Goal: Task Accomplishment & Management: Manage account settings

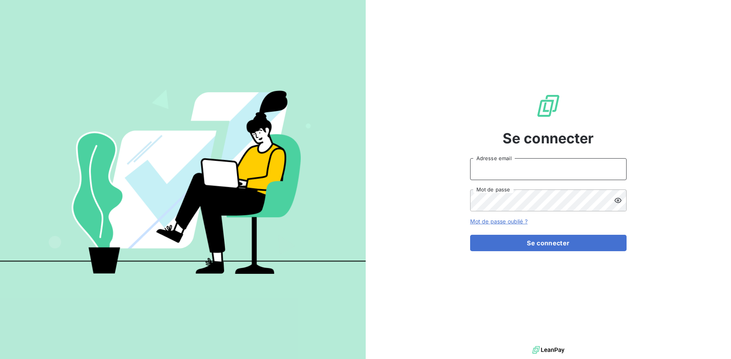
click at [496, 174] on input "Adresse email" at bounding box center [548, 169] width 156 height 22
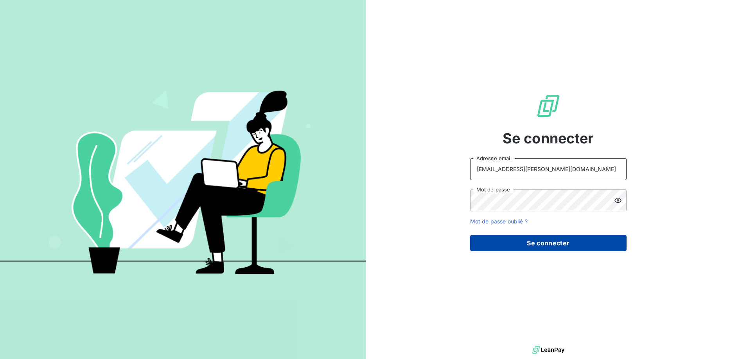
type input "christelle.lamare@uba.paris"
click at [511, 243] on button "Se connecter" at bounding box center [548, 243] width 156 height 16
click at [543, 245] on button "Se connecter" at bounding box center [548, 243] width 156 height 16
click at [536, 240] on button "Se connecter" at bounding box center [548, 243] width 156 height 16
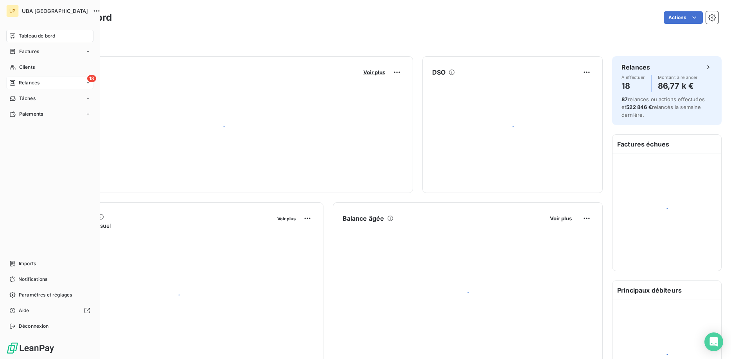
click at [27, 86] on span "Relances" at bounding box center [29, 82] width 21 height 7
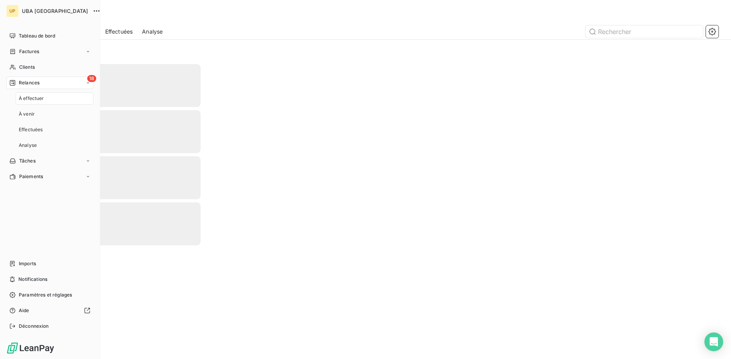
click at [32, 97] on span "À effectuer" at bounding box center [31, 98] width 25 height 7
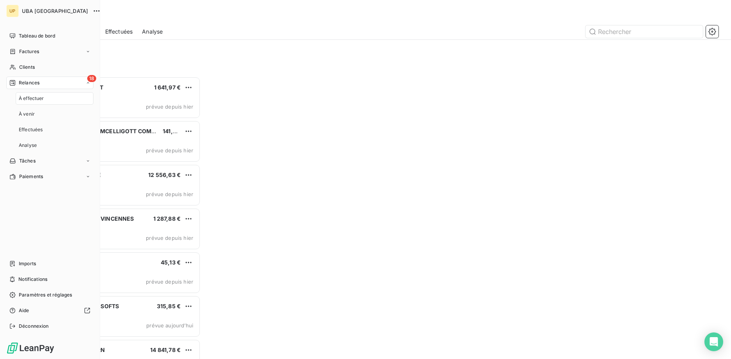
scroll to position [283, 163]
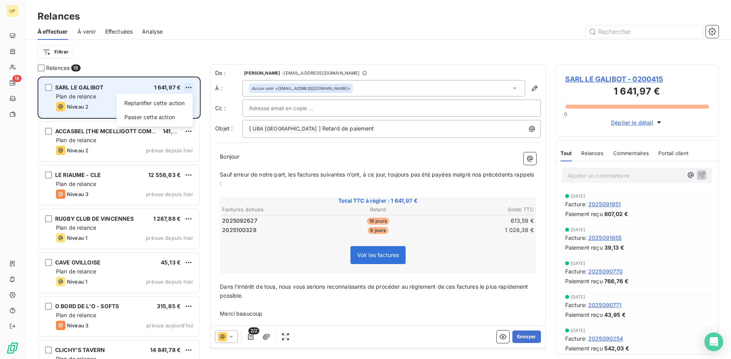
click at [189, 86] on html "UP 18 Relances À effectuer À venir Effectuées Analyse Filtrer Relances 18 SARL …" at bounding box center [365, 179] width 731 height 359
click at [173, 118] on div "Passer cette action" at bounding box center [155, 117] width 70 height 13
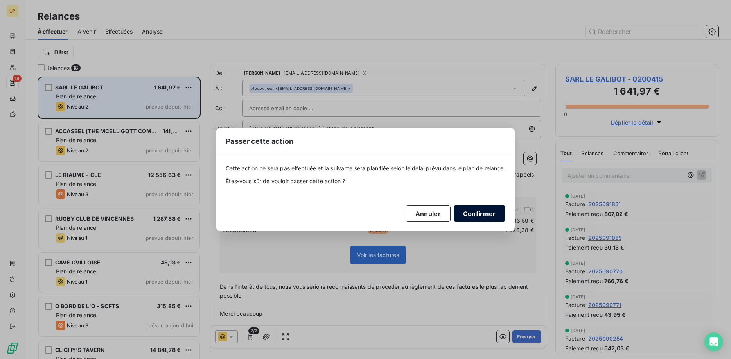
click at [479, 209] on button "Confirmer" at bounding box center [479, 214] width 52 height 16
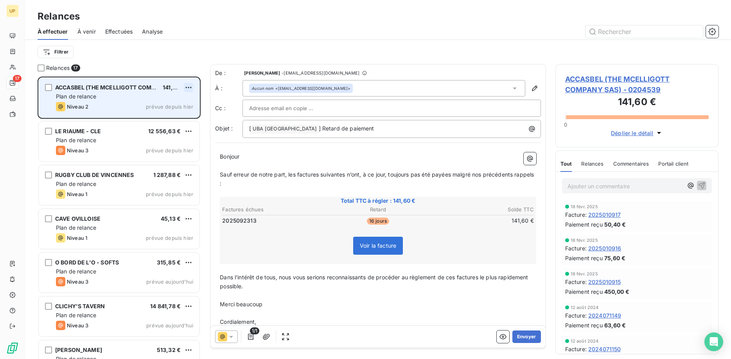
scroll to position [283, 163]
click at [192, 87] on html "UP 17 Relances À effectuer À venir Effectuées Analyse Filtrer Relances 17 ACCAS…" at bounding box center [365, 179] width 731 height 359
click at [170, 114] on div "Passer cette action" at bounding box center [155, 117] width 70 height 13
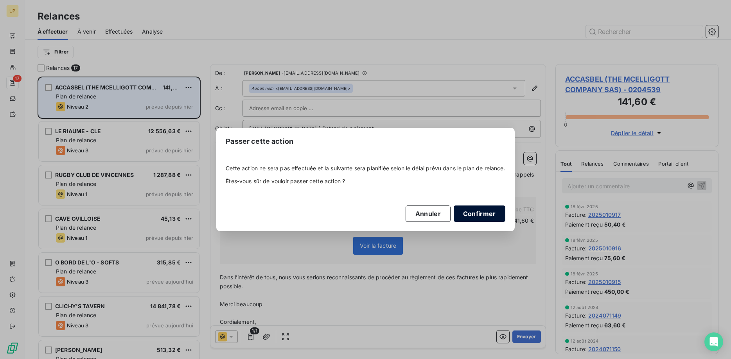
click at [487, 212] on button "Confirmer" at bounding box center [479, 214] width 52 height 16
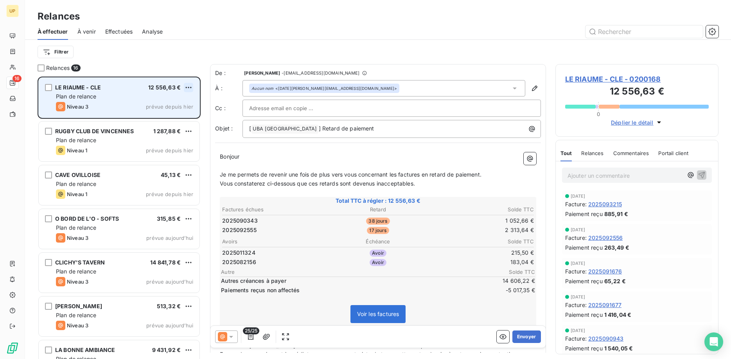
scroll to position [283, 163]
click at [188, 87] on html "UP 16 Relances À effectuer À venir Effectuées Analyse Filtrer Relances 16 LE RI…" at bounding box center [365, 179] width 731 height 359
click at [163, 119] on div "Passer cette action" at bounding box center [155, 117] width 70 height 13
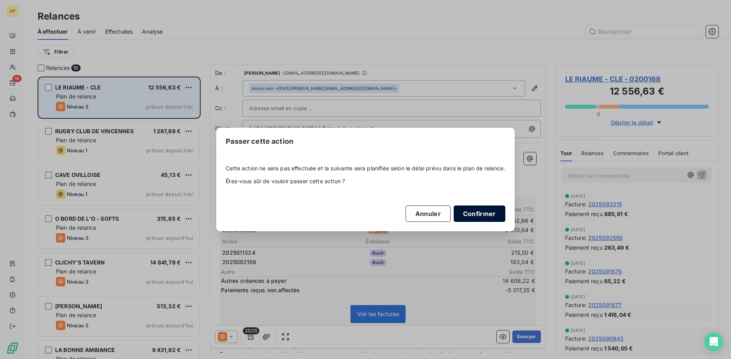
drag, startPoint x: 477, startPoint y: 217, endPoint x: 473, endPoint y: 214, distance: 4.4
click at [477, 217] on button "Confirmer" at bounding box center [479, 214] width 52 height 16
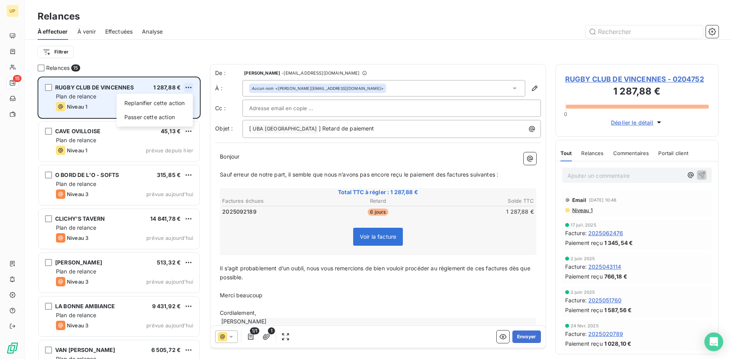
click at [186, 87] on html "UP 15 Relances À effectuer À venir Effectuées Analyse Filtrer Relances 15 RUGBY…" at bounding box center [365, 179] width 731 height 359
click at [171, 114] on div "Passer cette action" at bounding box center [155, 117] width 70 height 13
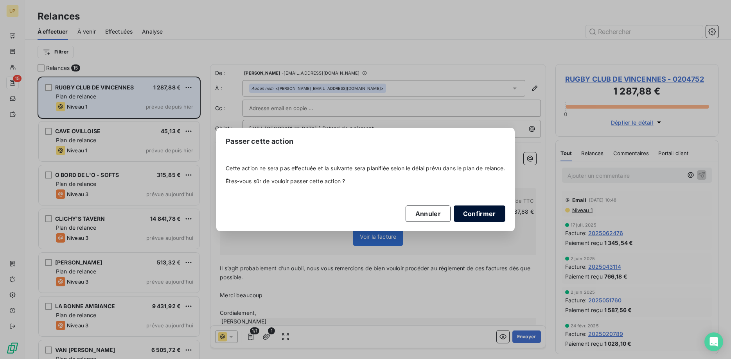
click at [473, 213] on button "Confirmer" at bounding box center [479, 214] width 52 height 16
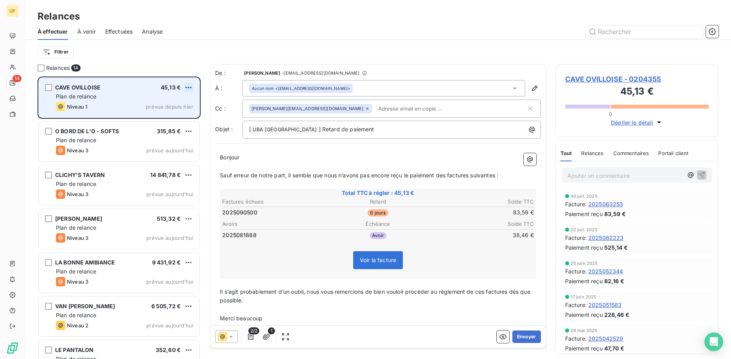
click at [188, 87] on html "UP 14 Relances À effectuer À venir Effectuées Analyse Filtrer Relances 14 CAVE …" at bounding box center [365, 179] width 731 height 359
click at [175, 115] on div "Passer cette action" at bounding box center [155, 117] width 70 height 13
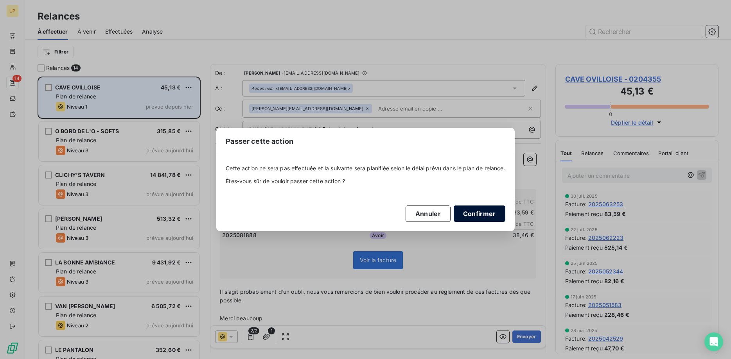
drag, startPoint x: 483, startPoint y: 215, endPoint x: 477, endPoint y: 213, distance: 6.1
click at [482, 215] on button "Confirmer" at bounding box center [479, 214] width 52 height 16
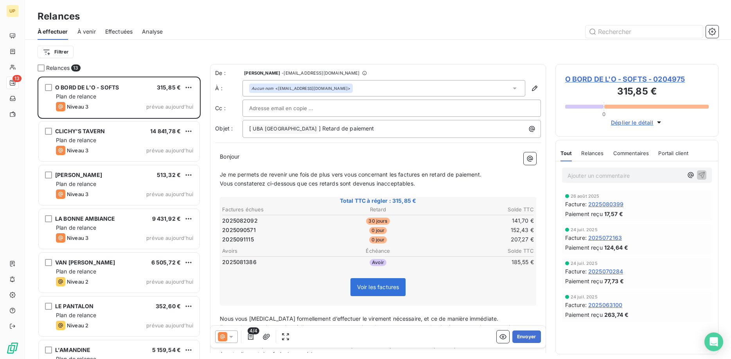
click at [231, 340] on icon at bounding box center [231, 337] width 8 height 8
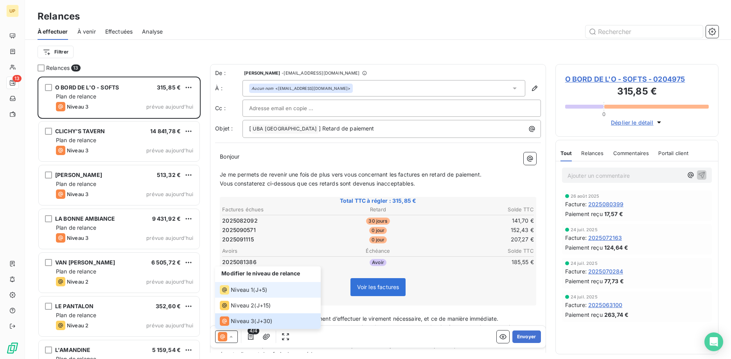
click at [243, 292] on span "Niveau 1" at bounding box center [242, 290] width 22 height 8
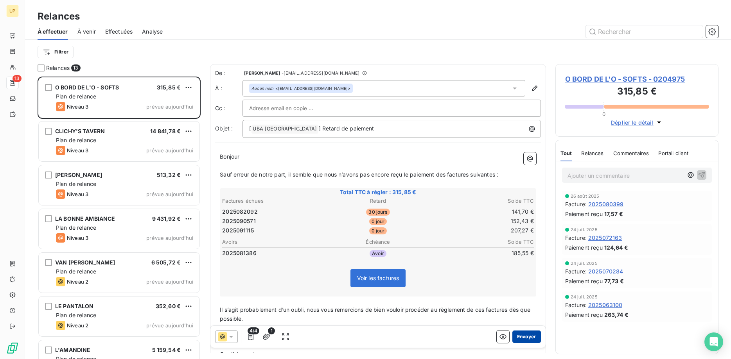
click at [522, 339] on button "Envoyer" at bounding box center [526, 337] width 29 height 13
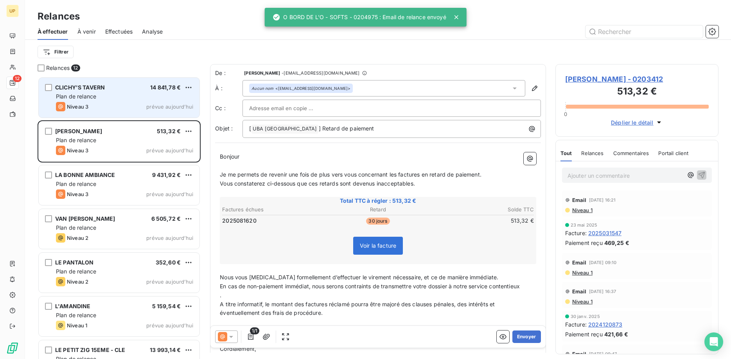
click at [149, 97] on div "Plan de relance" at bounding box center [124, 97] width 137 height 8
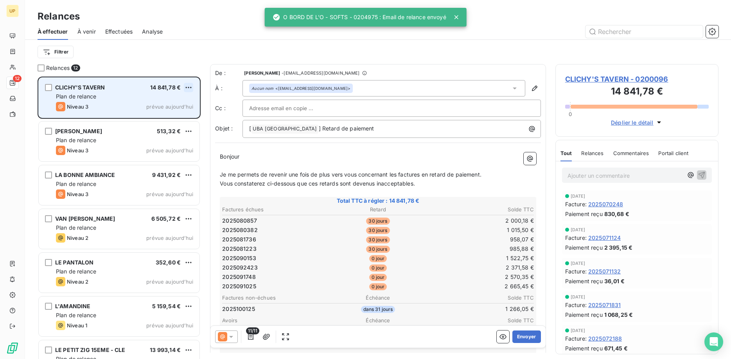
click at [190, 85] on html "UP 12 Relances À effectuer À venir Effectuées Analyse Filtrer Relances 12 CLICH…" at bounding box center [365, 179] width 731 height 359
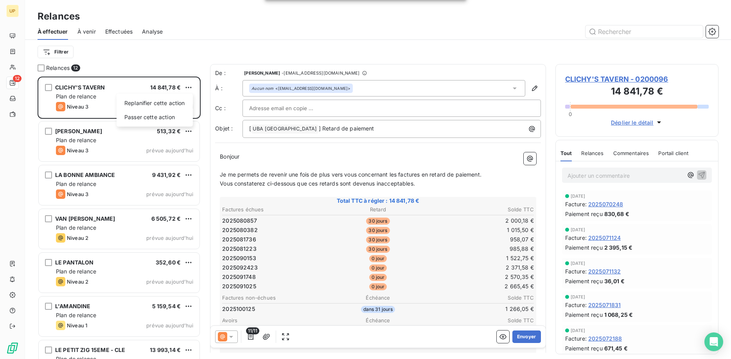
scroll to position [283, 163]
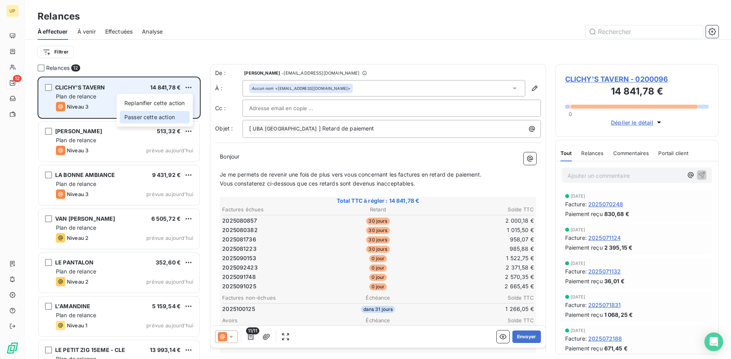
click at [176, 116] on div "Passer cette action" at bounding box center [155, 117] width 70 height 13
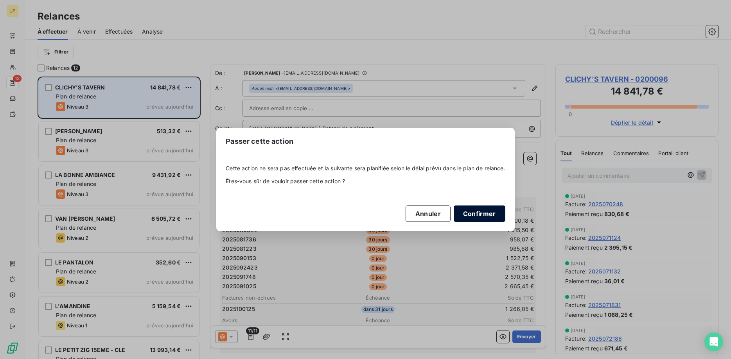
click at [480, 216] on button "Confirmer" at bounding box center [479, 214] width 52 height 16
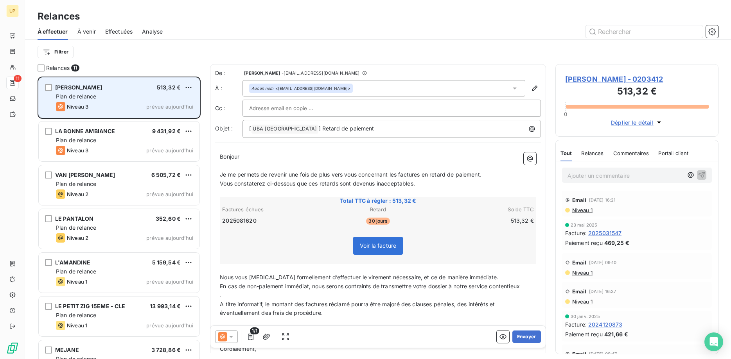
click at [234, 336] on icon at bounding box center [231, 337] width 8 height 8
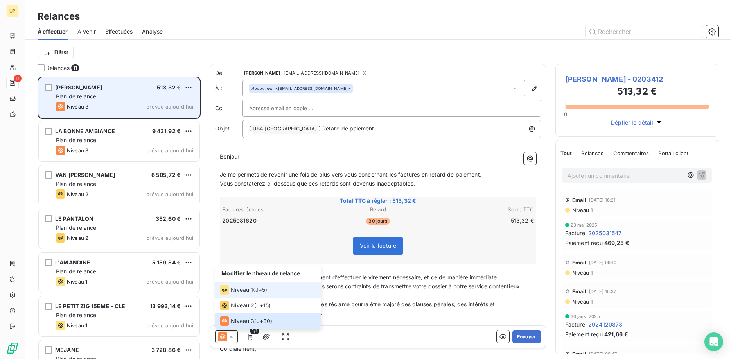
click at [243, 288] on span "Niveau 1" at bounding box center [242, 290] width 22 height 8
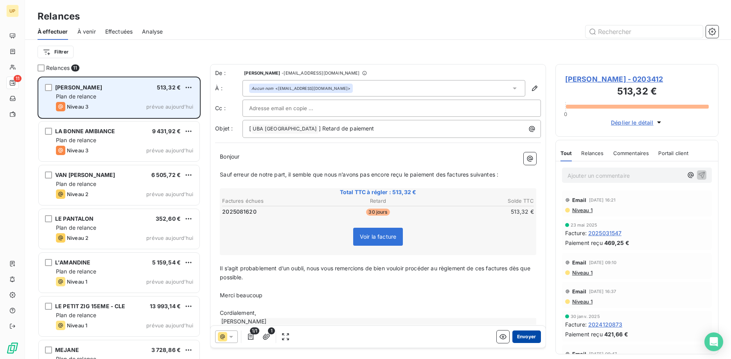
click at [526, 337] on button "Envoyer" at bounding box center [526, 337] width 29 height 13
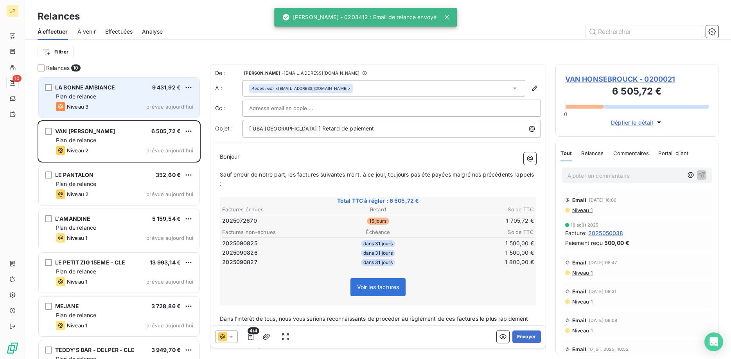
click at [115, 104] on div "Niveau 3 prévue aujourd’hui" at bounding box center [124, 106] width 137 height 9
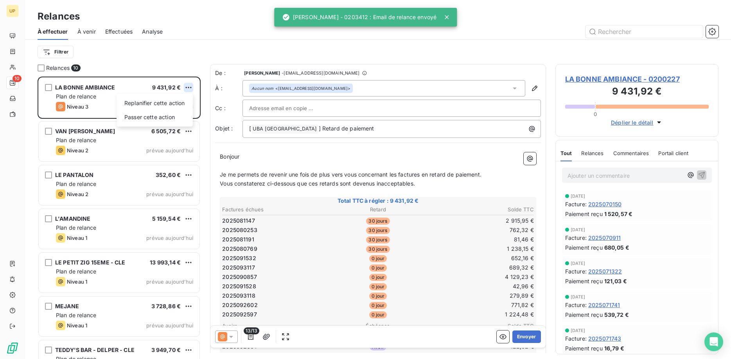
scroll to position [283, 163]
click at [190, 87] on html "UP 10 Relances À effectuer À venir Effectuées Analyse Filtrer Relances 10 LA BO…" at bounding box center [365, 179] width 731 height 359
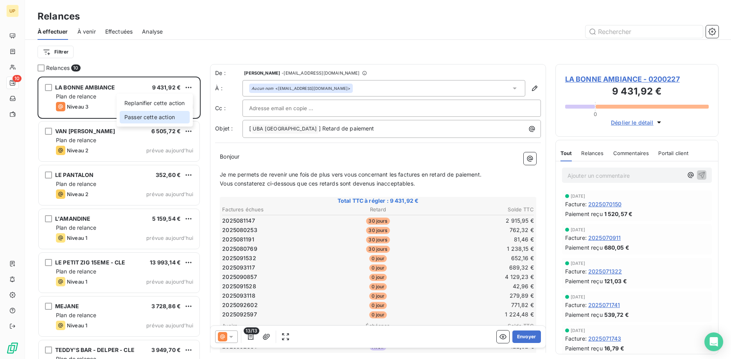
click at [180, 119] on div "Passer cette action" at bounding box center [155, 117] width 70 height 13
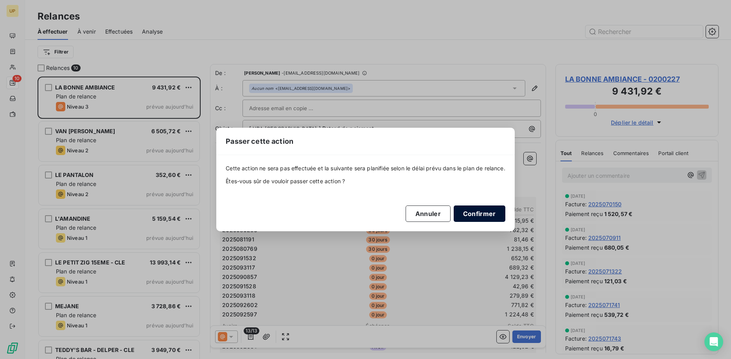
click at [480, 209] on button "Confirmer" at bounding box center [479, 214] width 52 height 16
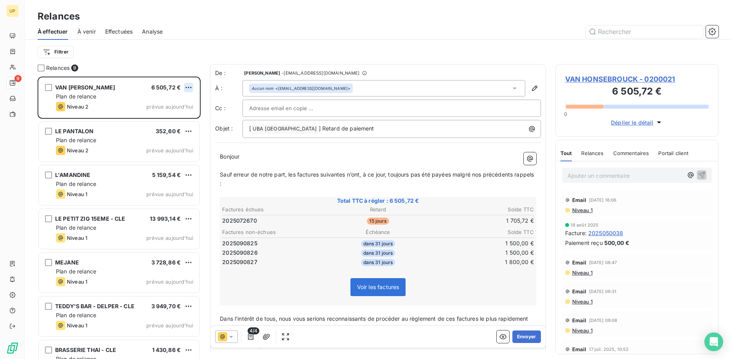
click at [187, 87] on html "UP 9 Relances À effectuer À venir Effectuées Analyse Filtrer Relances 9 VAN HON…" at bounding box center [365, 179] width 731 height 359
click at [177, 115] on div "Passer cette action" at bounding box center [155, 117] width 70 height 13
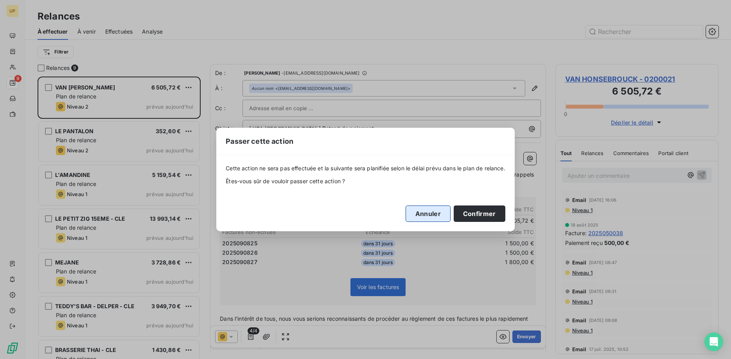
click at [433, 214] on button "Annuler" at bounding box center [427, 214] width 45 height 16
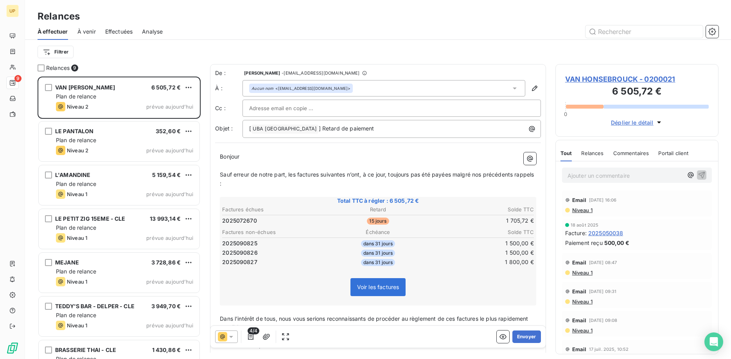
click at [233, 338] on icon at bounding box center [231, 337] width 8 height 8
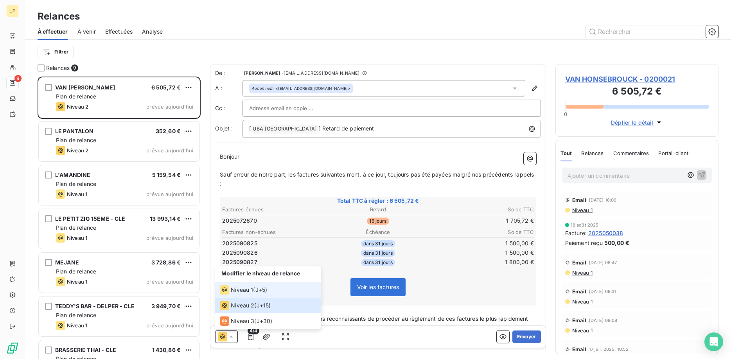
click at [247, 293] on span "Niveau 1" at bounding box center [242, 290] width 22 height 8
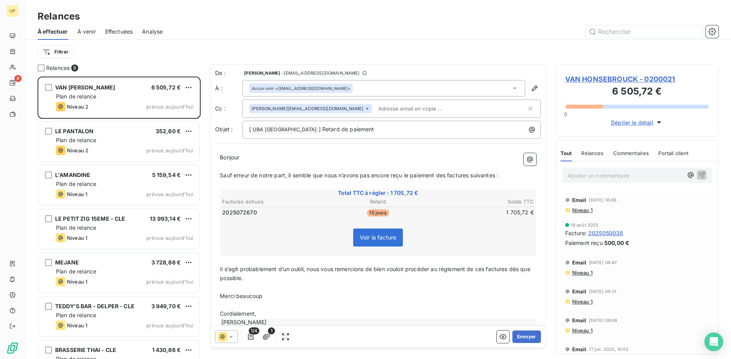
click at [313, 106] on div "[PERSON_NAME][EMAIL_ADDRESS][DOMAIN_NAME]" at bounding box center [310, 108] width 123 height 9
click at [365, 109] on icon at bounding box center [367, 108] width 5 height 5
click at [519, 332] on button "Envoyer" at bounding box center [526, 337] width 29 height 13
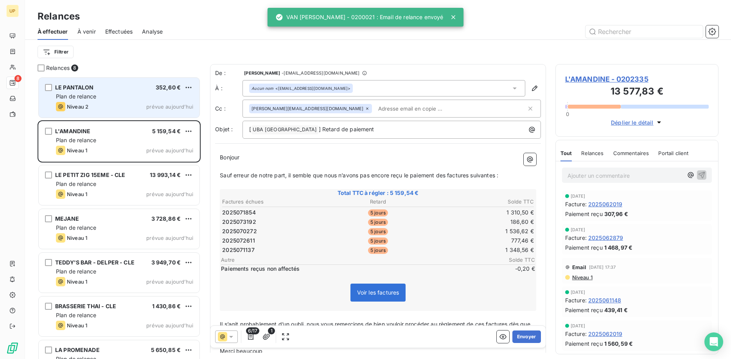
click at [128, 95] on div "Plan de relance" at bounding box center [124, 97] width 137 height 8
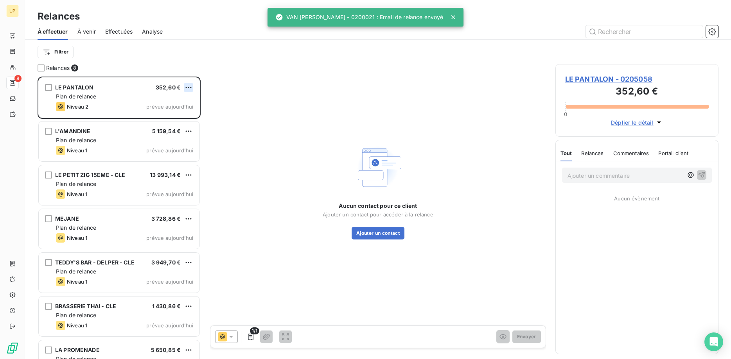
click at [189, 86] on html "UP 8 Relances À effectuer À venir Effectuées Analyse Filtrer Relances 8 LE PANT…" at bounding box center [365, 179] width 731 height 359
click at [172, 117] on div "Passer cette action" at bounding box center [155, 117] width 70 height 13
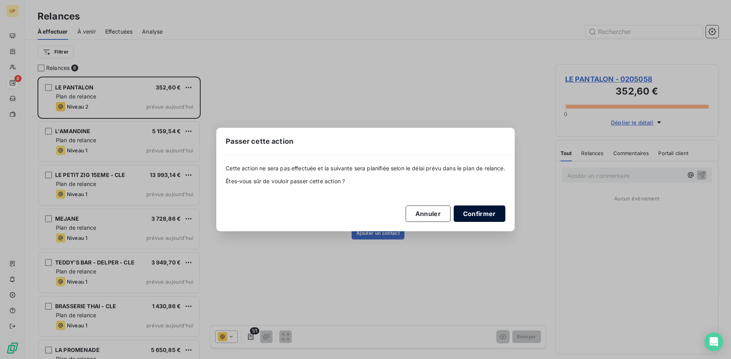
click at [480, 214] on button "Confirmer" at bounding box center [479, 214] width 52 height 16
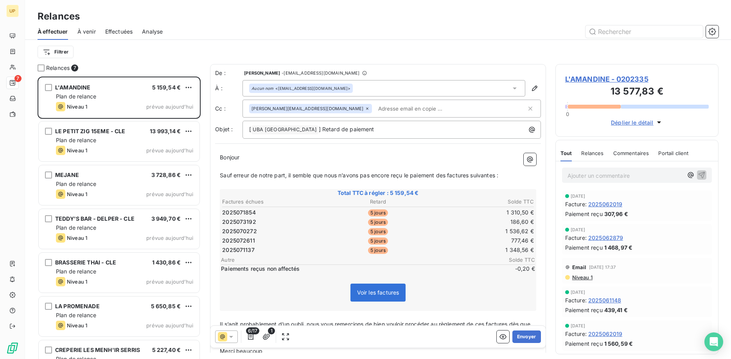
click at [228, 339] on icon at bounding box center [231, 337] width 8 height 8
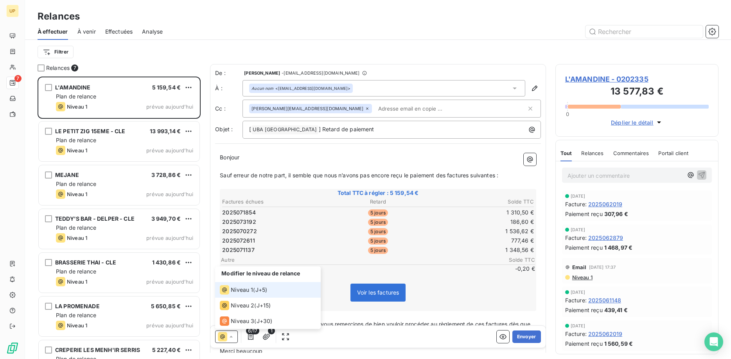
click at [238, 291] on span "Niveau 1" at bounding box center [242, 290] width 22 height 8
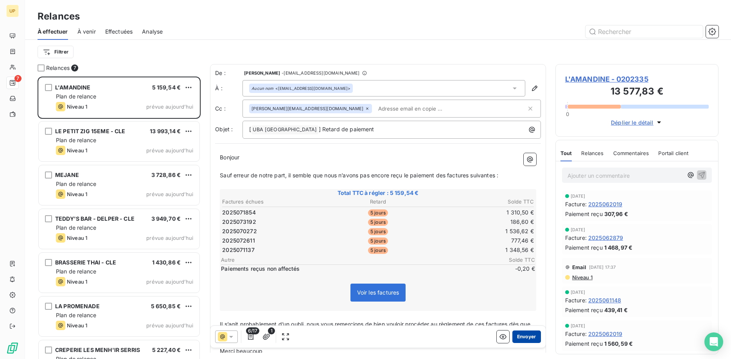
click at [523, 336] on button "Envoyer" at bounding box center [526, 337] width 29 height 13
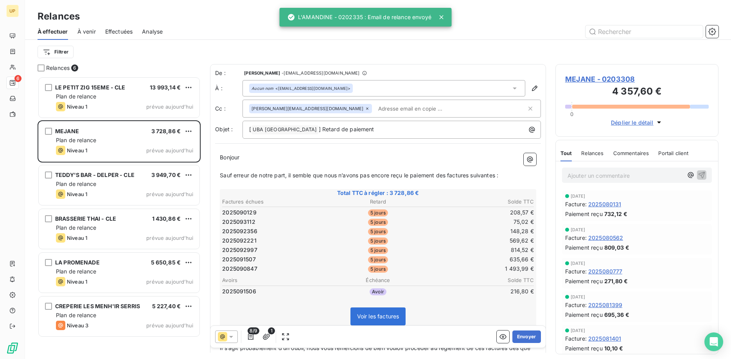
click at [155, 90] on span "13 993,14 €" at bounding box center [165, 87] width 31 height 7
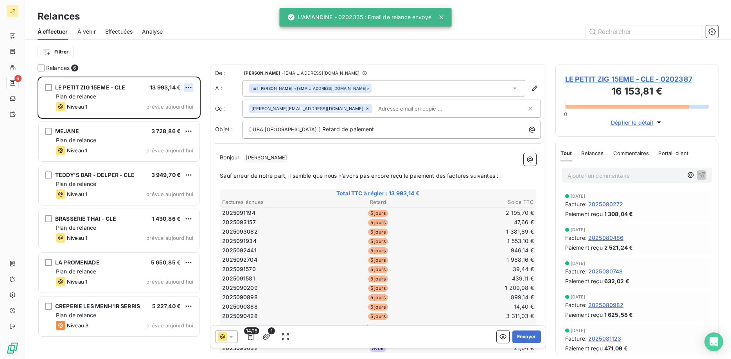
click at [190, 88] on html "UP 6 Relances À effectuer À venir Effectuées Analyse Filtrer Relances 6 LE PETI…" at bounding box center [365, 179] width 731 height 359
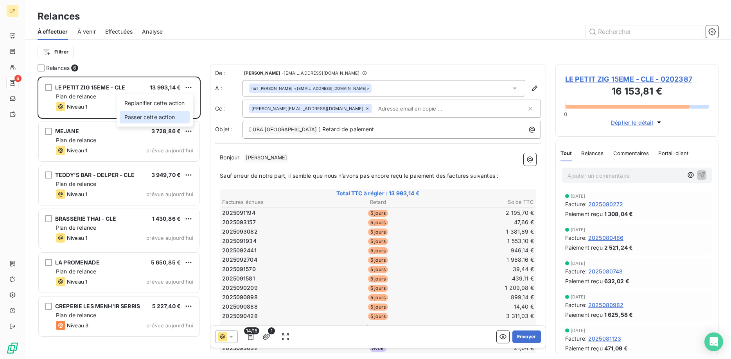
click at [183, 116] on div "Passer cette action" at bounding box center [155, 117] width 70 height 13
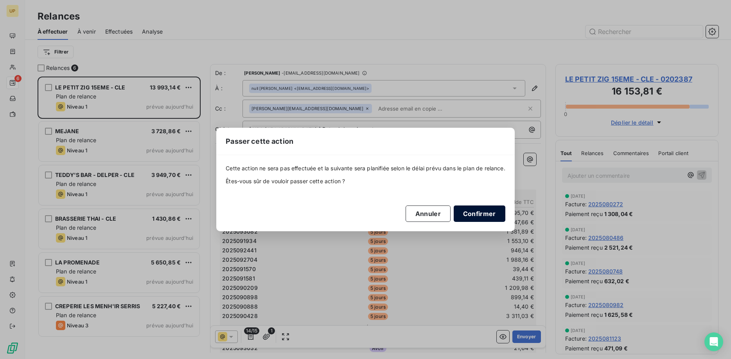
click at [477, 217] on button "Confirmer" at bounding box center [479, 214] width 52 height 16
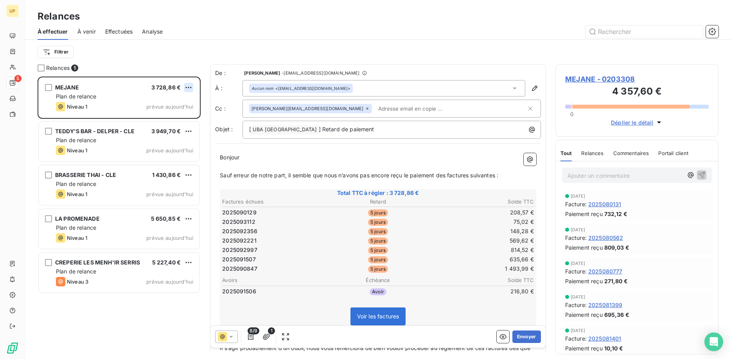
click at [189, 86] on html "UP 5 Relances À effectuer À venir Effectuées Analyse Filtrer Relances 5 MEJANE …" at bounding box center [365, 179] width 731 height 359
click at [180, 115] on div "Passer cette action" at bounding box center [155, 117] width 70 height 13
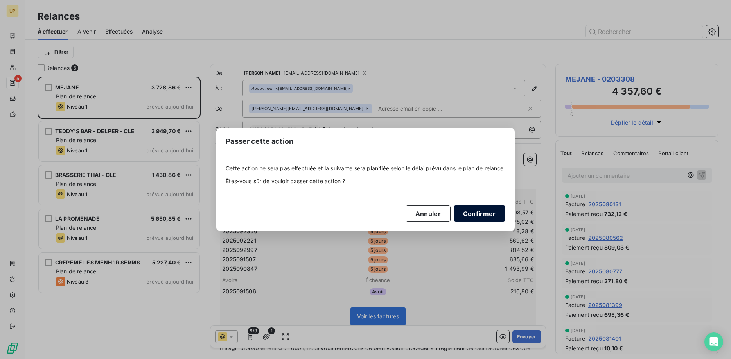
click at [472, 216] on button "Confirmer" at bounding box center [479, 214] width 52 height 16
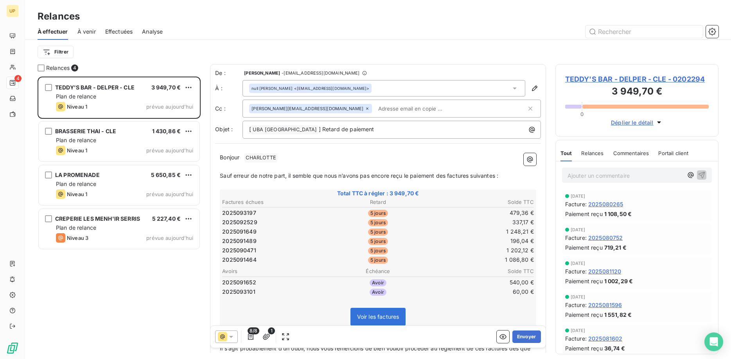
click at [183, 87] on div "TEDDY'S BAR - DELPER - CLE 3 949,70 €" at bounding box center [124, 87] width 137 height 7
click at [186, 88] on html "UP 4 Relances À effectuer À venir Effectuées Analyse Filtrer Relances 4 TEDDY'S…" at bounding box center [365, 179] width 731 height 359
click at [181, 115] on div "Passer cette action" at bounding box center [155, 117] width 70 height 13
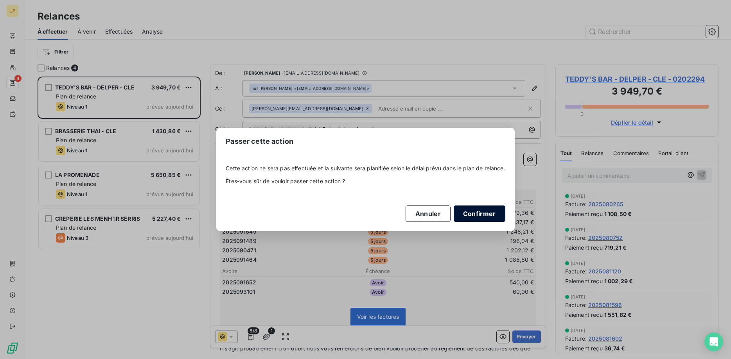
click at [487, 215] on button "Confirmer" at bounding box center [479, 214] width 52 height 16
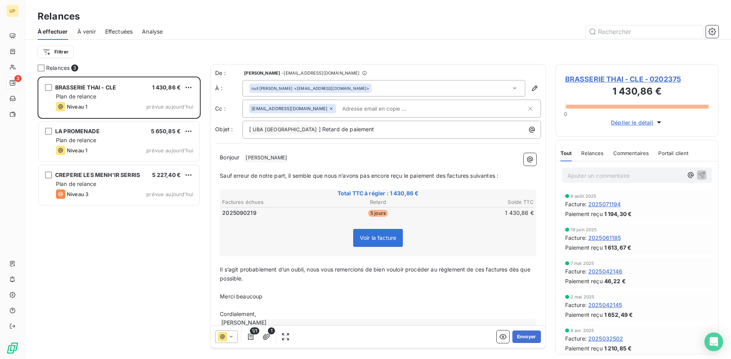
click at [270, 159] on span "[PERSON_NAME] ﻿" at bounding box center [266, 158] width 44 height 9
click at [524, 335] on button "Envoyer" at bounding box center [526, 337] width 29 height 13
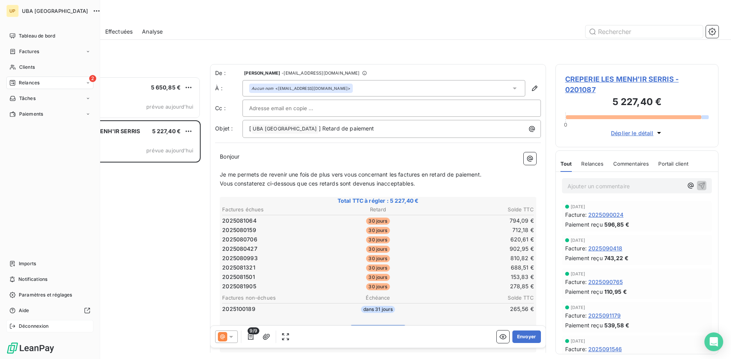
click at [22, 326] on span "Déconnexion" at bounding box center [34, 326] width 30 height 7
